Goal: Navigation & Orientation: Find specific page/section

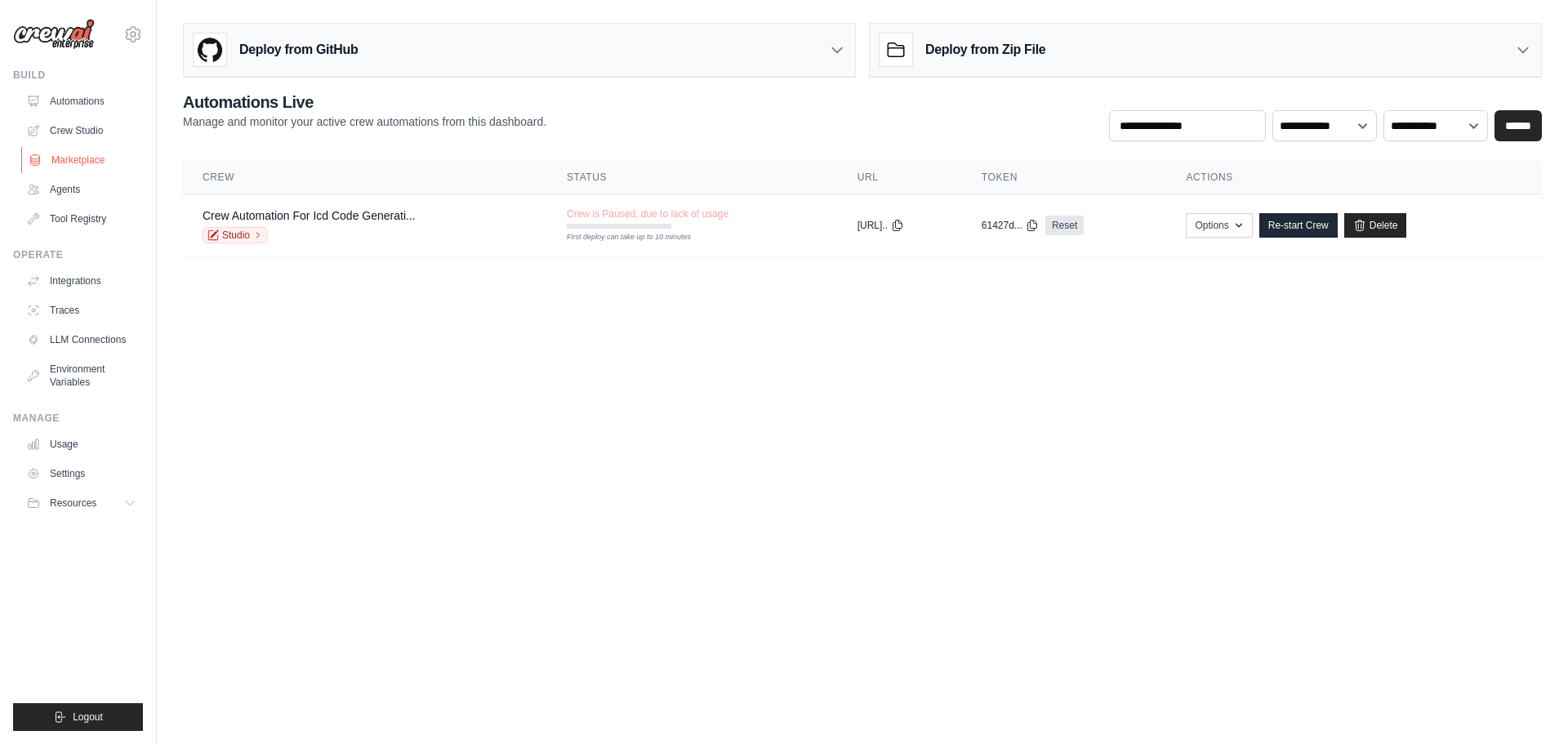
click at [94, 160] on link "Marketplace" at bounding box center [83, 160] width 123 height 26
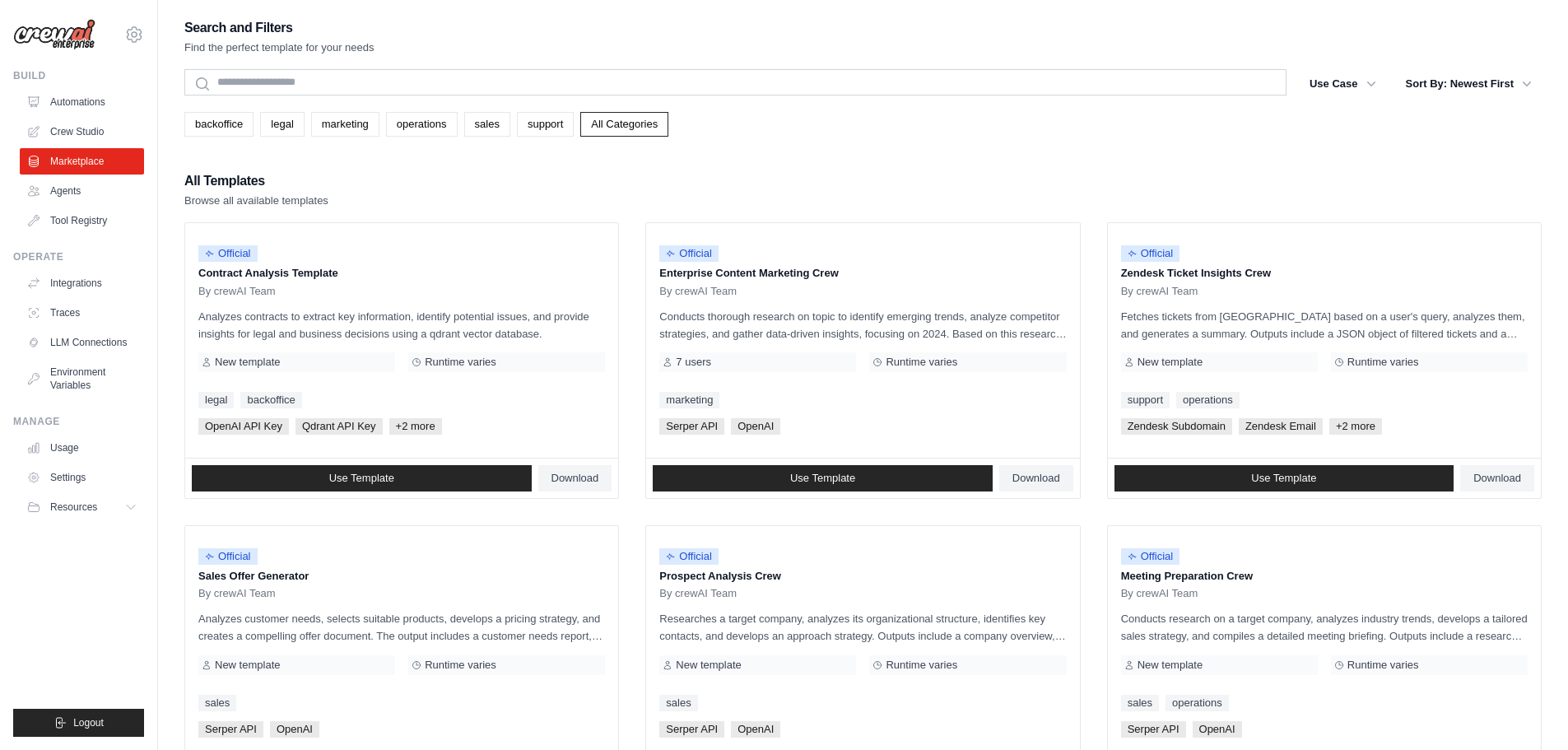
click at [48, 30] on img at bounding box center [54, 35] width 83 height 32
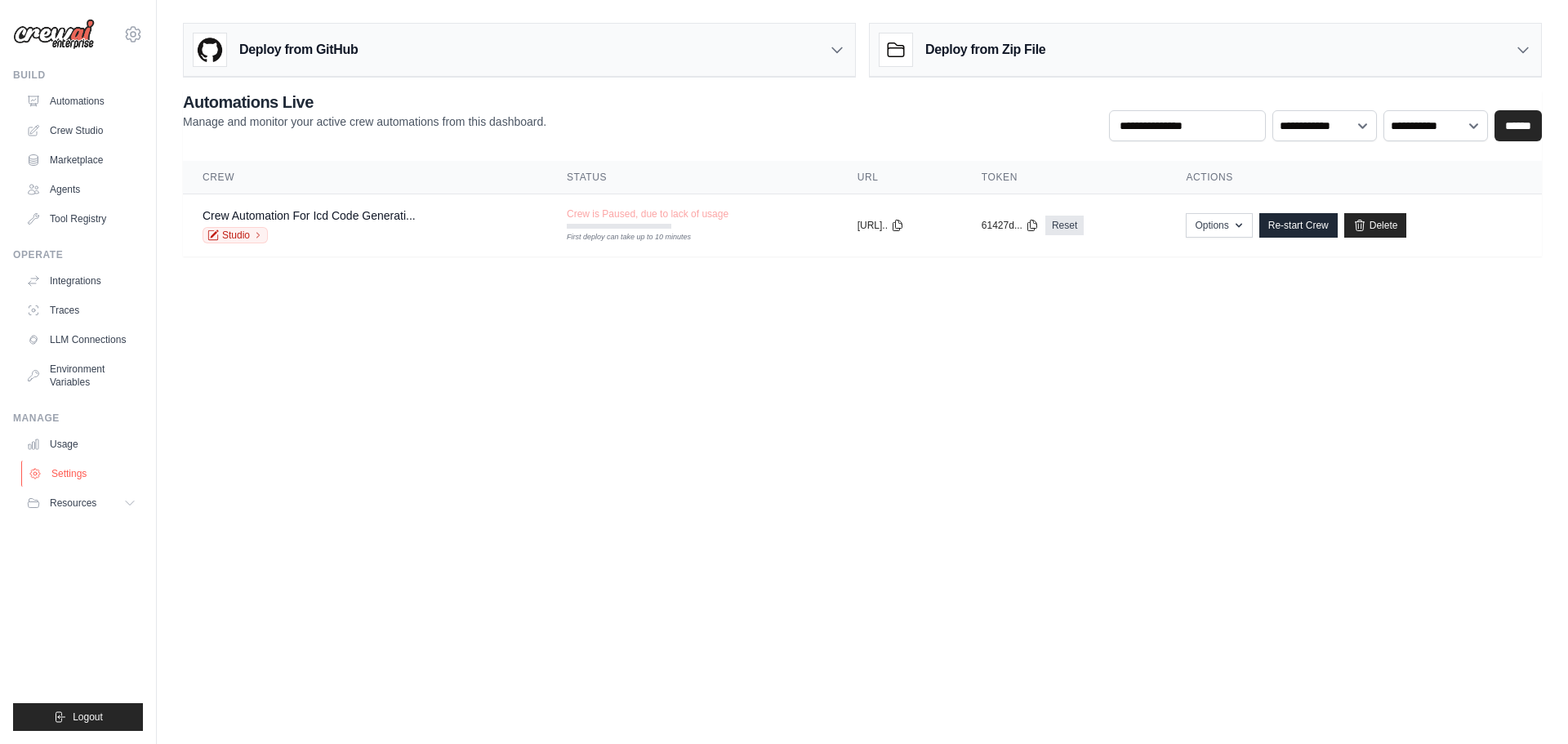
click at [74, 472] on link "Settings" at bounding box center [83, 474] width 123 height 26
